Goal: Task Accomplishment & Management: Complete application form

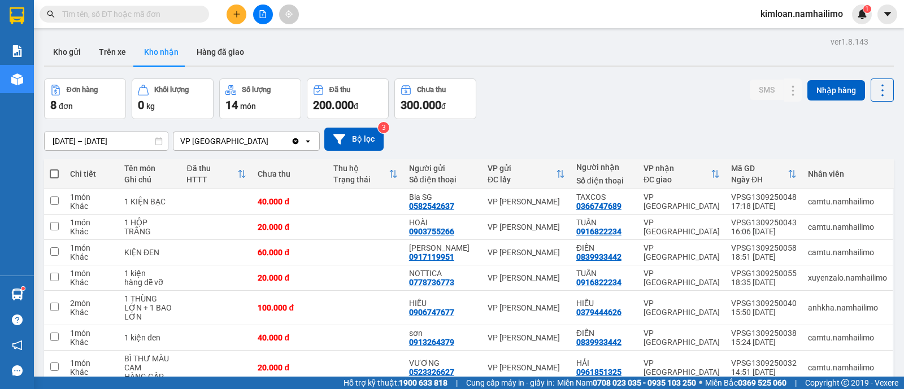
click at [236, 17] on icon "plus" at bounding box center [237, 14] width 8 height 8
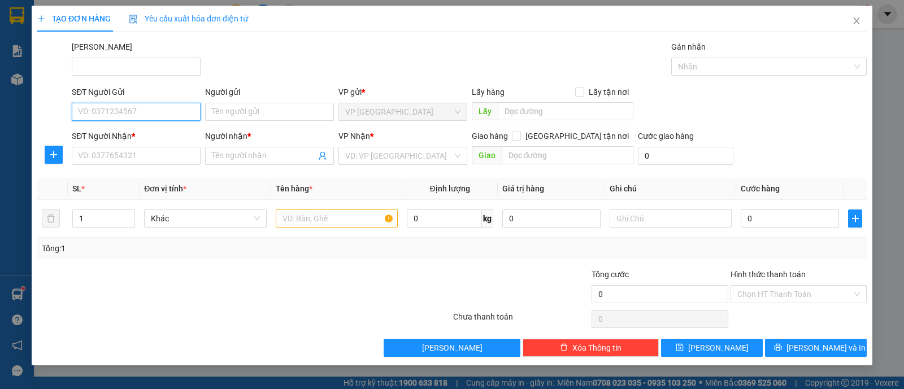
click at [136, 112] on input "SĐT Người Gửi" at bounding box center [136, 112] width 129 height 18
click at [140, 133] on div "0767843443 - HÀ" at bounding box center [136, 134] width 115 height 12
type input "0767843443"
type input "HÀ"
type input "0388987806"
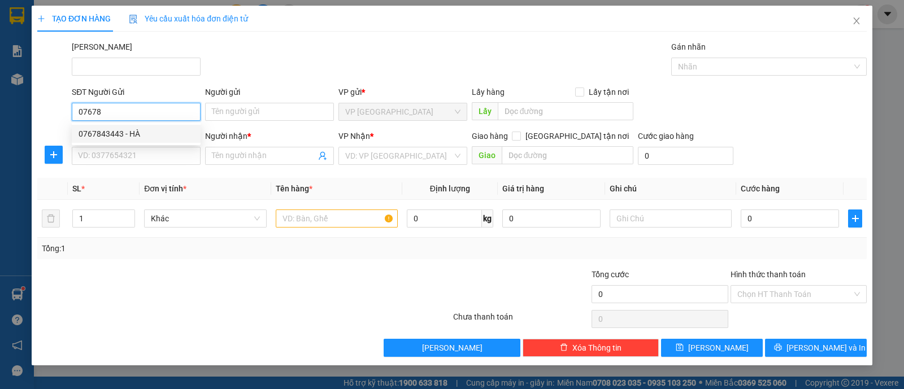
type input "HIỀN"
type input "40.000"
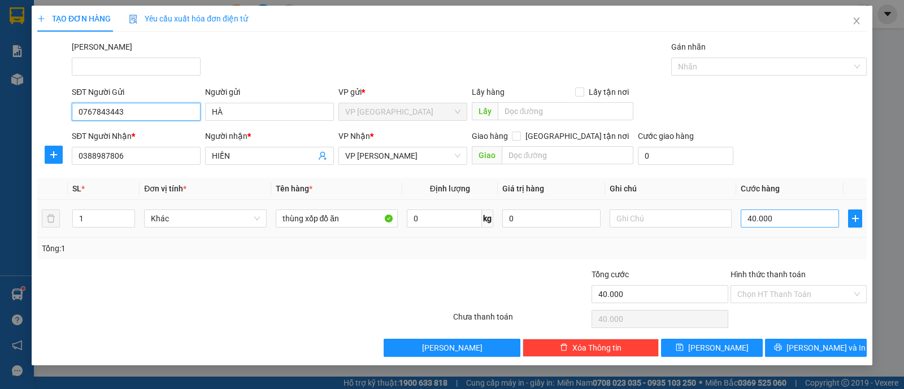
type input "0767843443"
click at [791, 217] on input "40.000" at bounding box center [790, 219] width 98 height 18
type input "3"
type input "00.003"
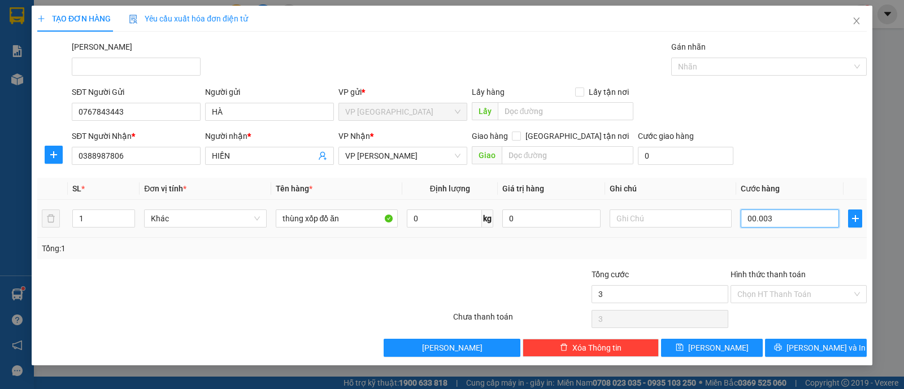
type input "30"
type input "0.000.030"
click at [737, 255] on div "Tổng: 1" at bounding box center [451, 248] width 829 height 21
type input "30.000"
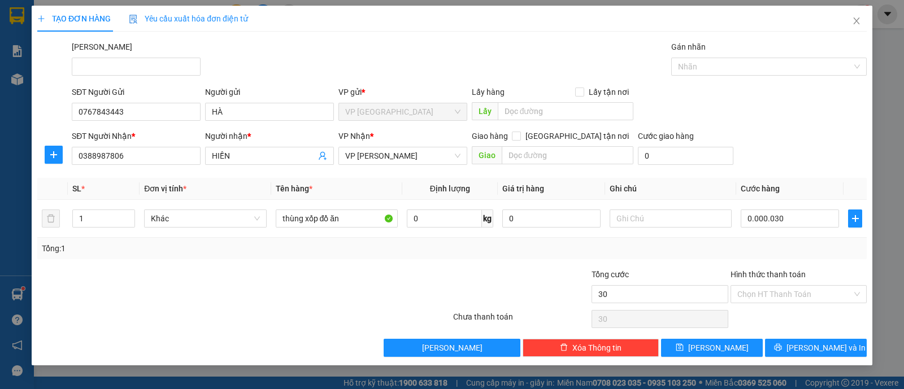
type input "30.000"
click at [812, 291] on input "Hình thức thanh toán" at bounding box center [794, 294] width 115 height 17
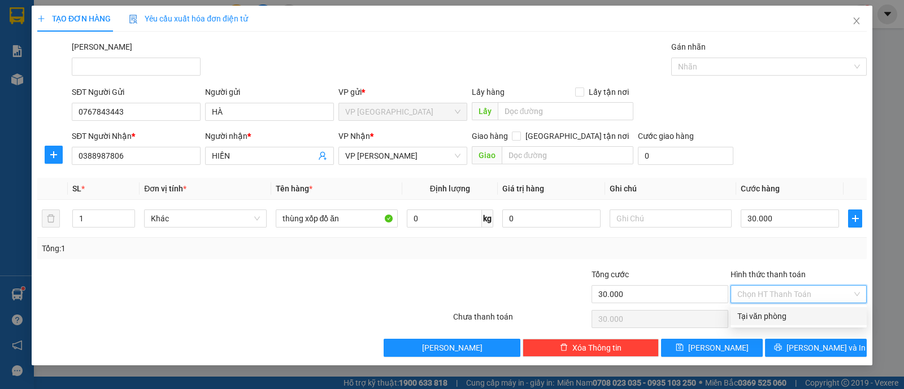
click at [792, 317] on div "Tại văn phòng" at bounding box center [798, 316] width 123 height 12
type input "0"
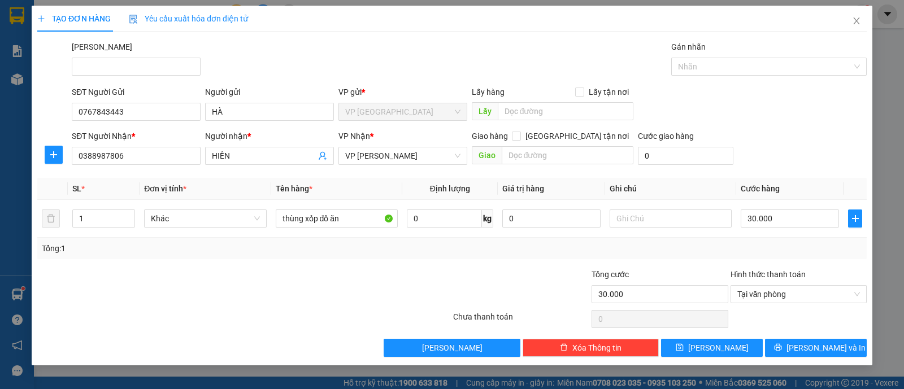
click at [785, 311] on div at bounding box center [798, 319] width 138 height 23
click at [795, 341] on button "[PERSON_NAME] và In" at bounding box center [816, 348] width 102 height 18
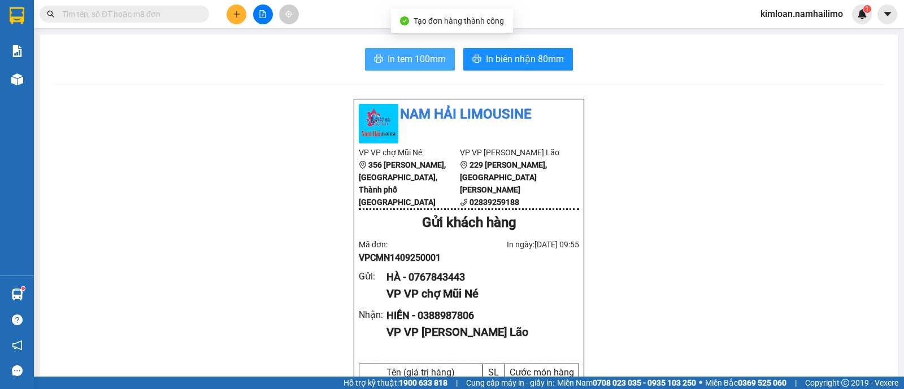
click at [412, 58] on span "In tem 100mm" at bounding box center [417, 59] width 58 height 14
click at [395, 53] on span "In tem 100mm" at bounding box center [417, 59] width 58 height 14
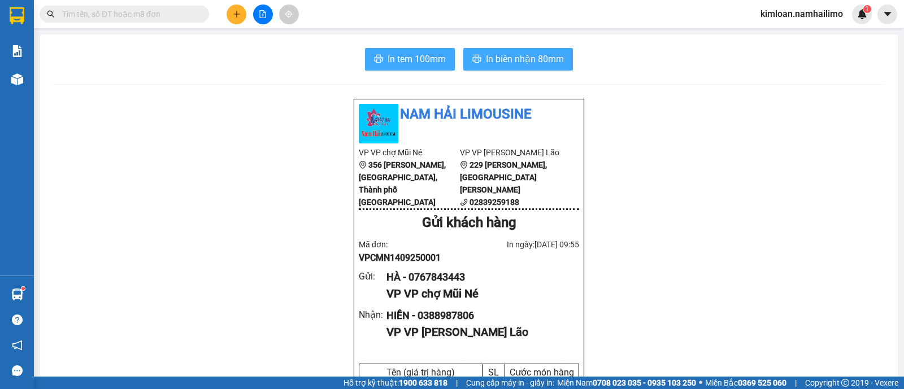
click at [389, 64] on span "In tem 100mm" at bounding box center [417, 59] width 58 height 14
click at [452, 284] on div "HÀ - 0767843443" at bounding box center [478, 277] width 184 height 16
copy div "0767843443"
click at [443, 324] on div "HIỀN - 0388987806" at bounding box center [478, 316] width 184 height 16
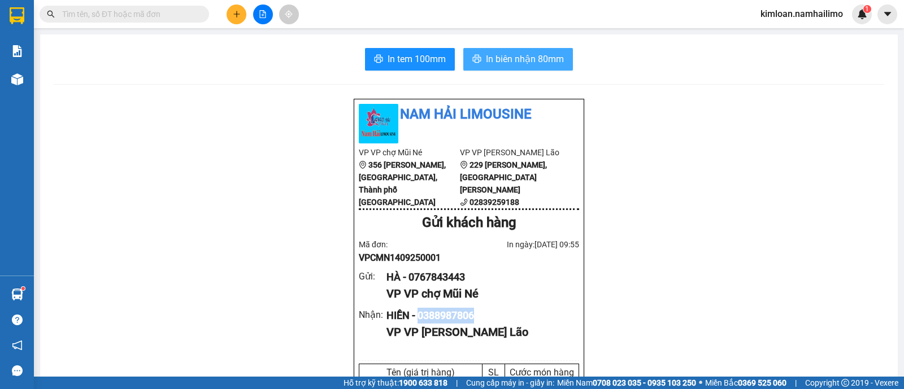
click at [443, 324] on div "HIỀN - 0388987806" at bounding box center [478, 316] width 184 height 16
copy div "0388987806"
click at [509, 58] on span "In biên nhận 80mm" at bounding box center [525, 59] width 78 height 14
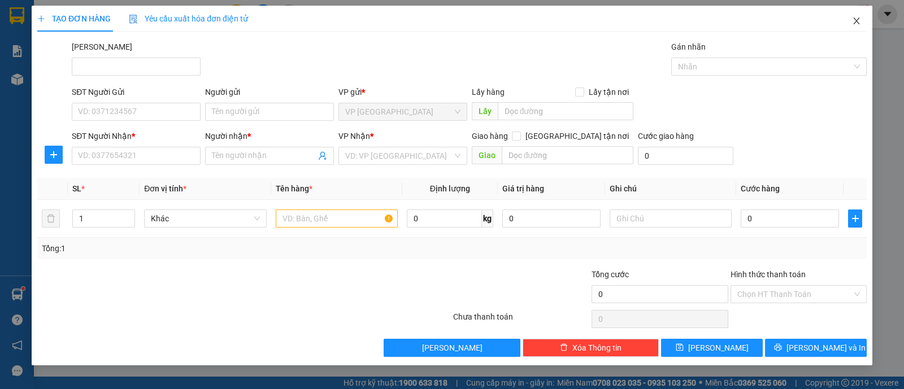
click at [859, 25] on icon "close" at bounding box center [856, 20] width 9 height 9
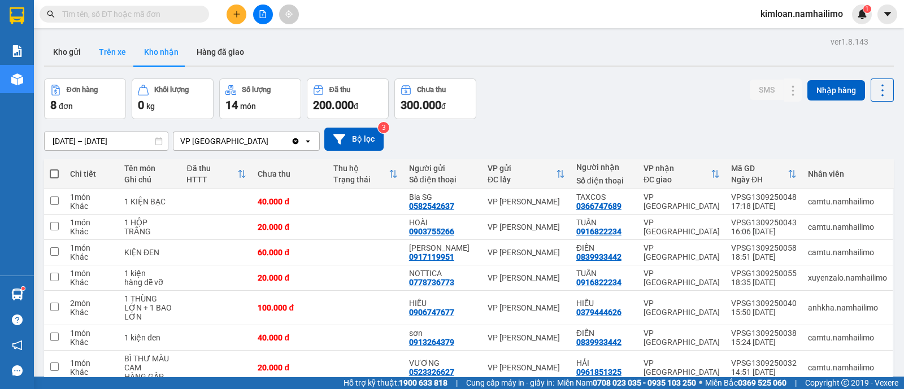
click at [108, 42] on button "Trên xe" at bounding box center [112, 51] width 45 height 27
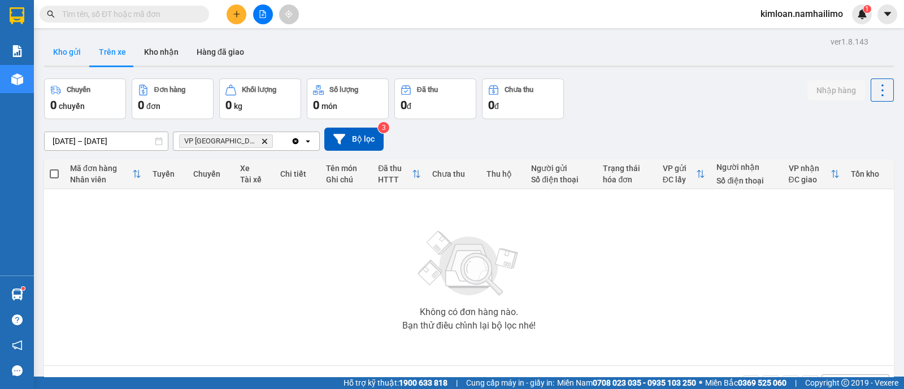
click at [55, 52] on button "Kho gửi" at bounding box center [67, 51] width 46 height 27
